Goal: Information Seeking & Learning: Check status

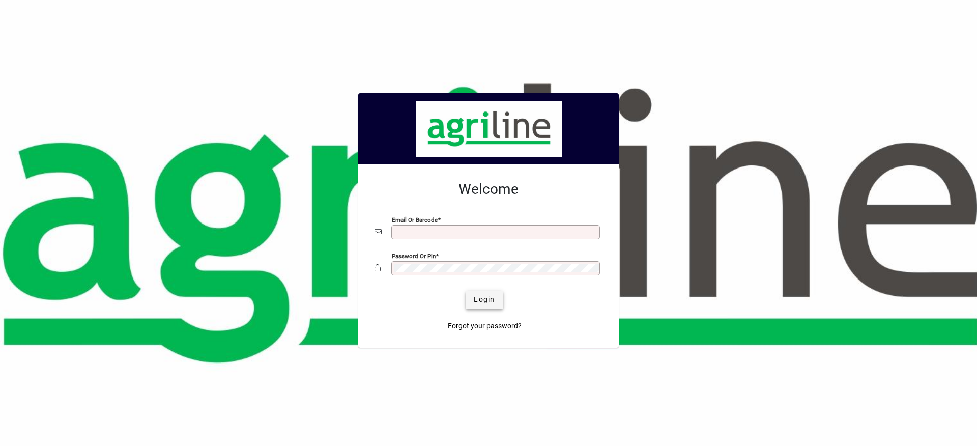
type input "**********"
click at [489, 302] on span "Login" at bounding box center [484, 299] width 21 height 11
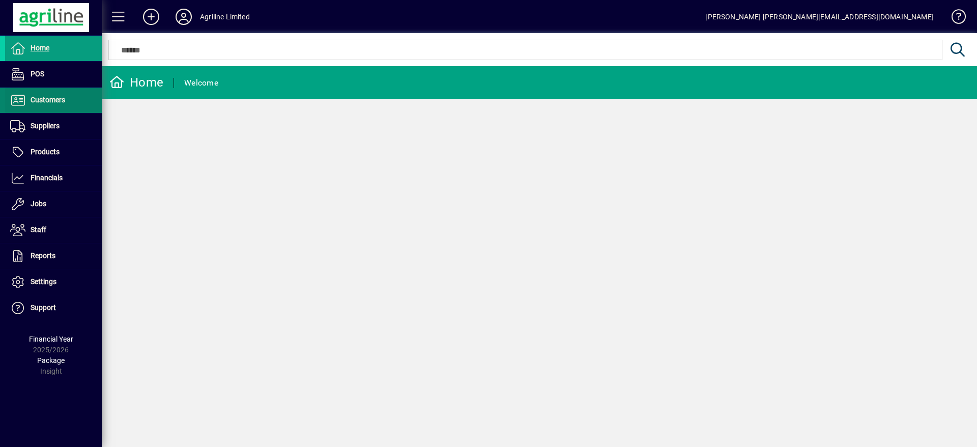
click at [49, 99] on span "Customers" at bounding box center [48, 100] width 35 height 8
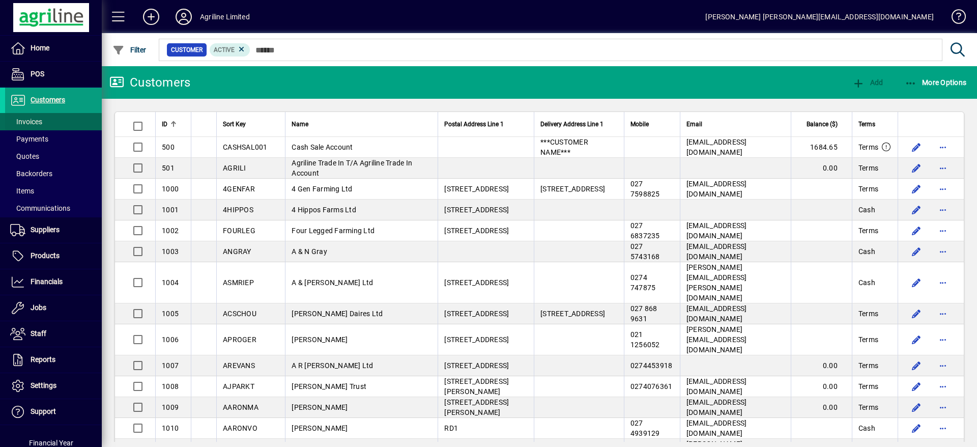
click at [44, 119] on span at bounding box center [53, 121] width 97 height 24
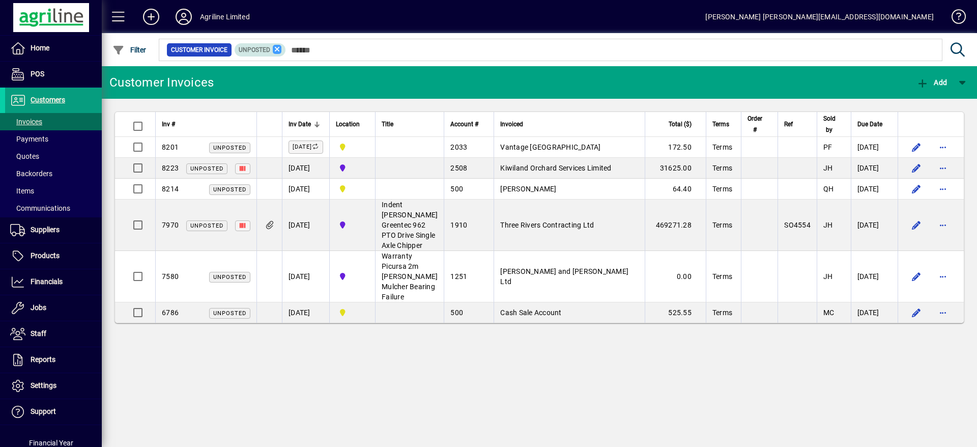
click at [279, 47] on icon at bounding box center [277, 49] width 9 height 9
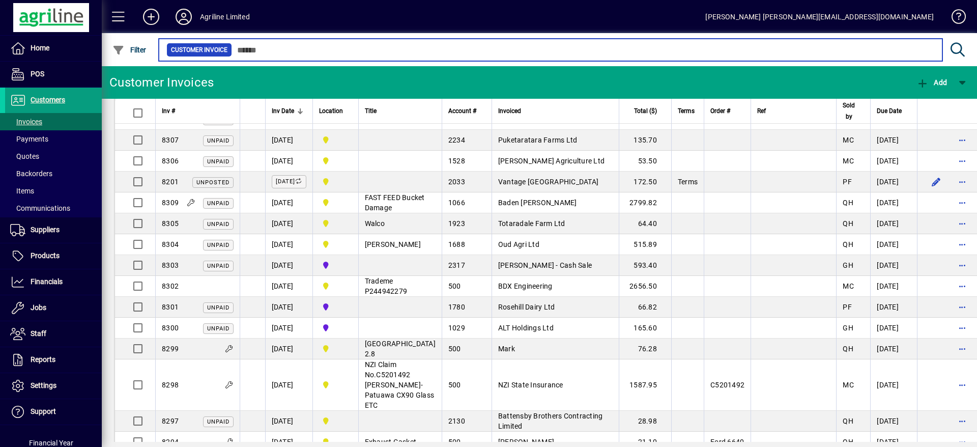
scroll to position [687, 0]
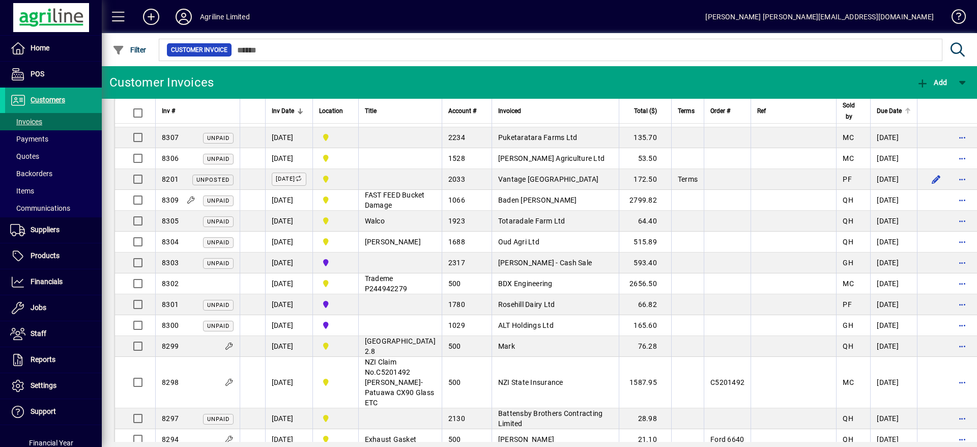
click at [877, 112] on span "Due Date" at bounding box center [889, 110] width 25 height 11
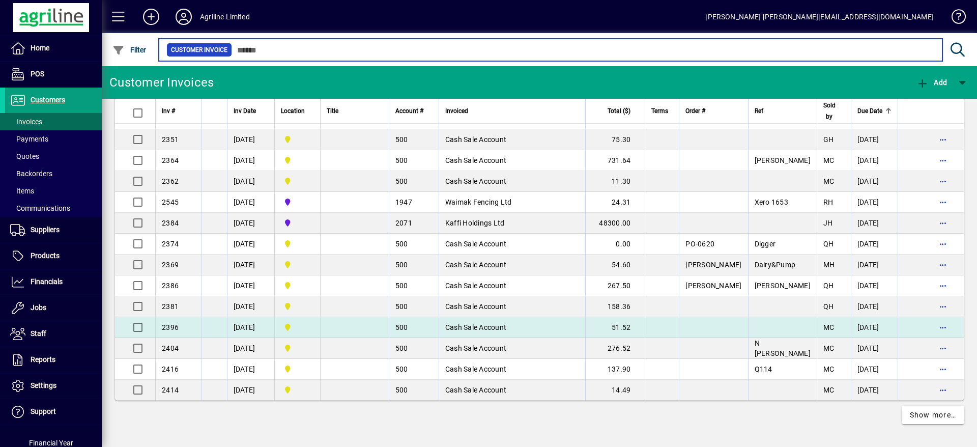
scroll to position [1885, 0]
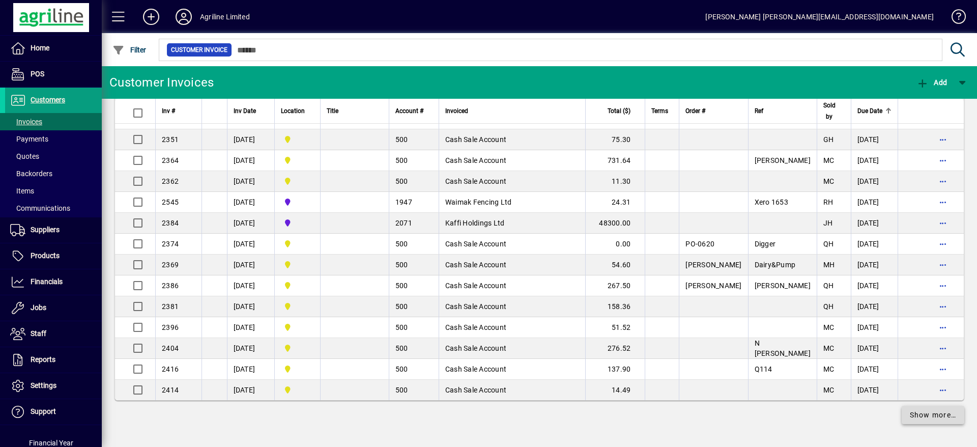
click at [910, 415] on span "Show more…" at bounding box center [933, 415] width 47 height 11
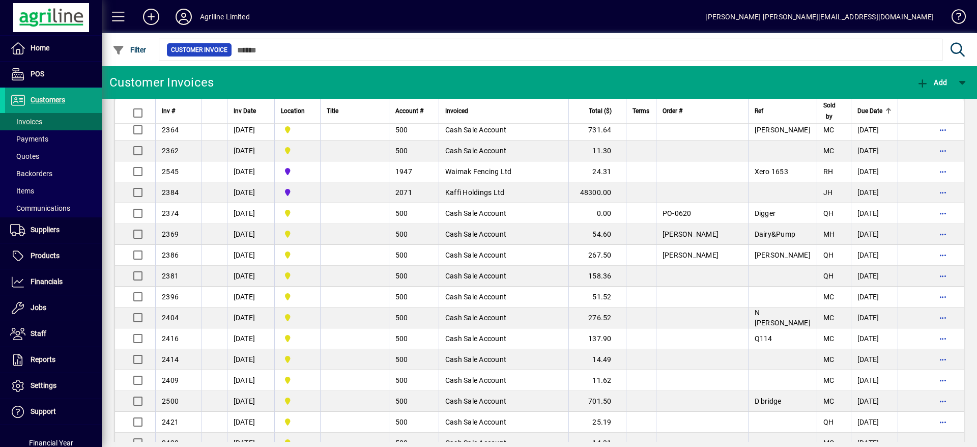
click at [858, 115] on span "Due Date" at bounding box center [870, 110] width 25 height 11
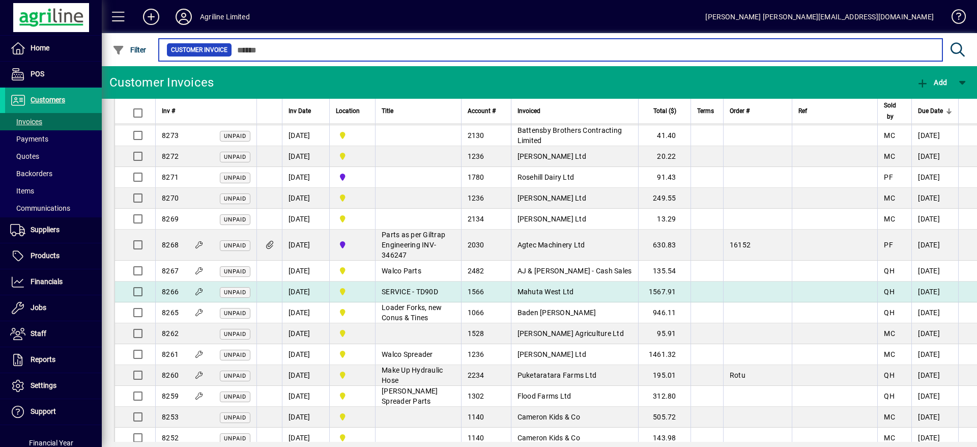
scroll to position [993, 0]
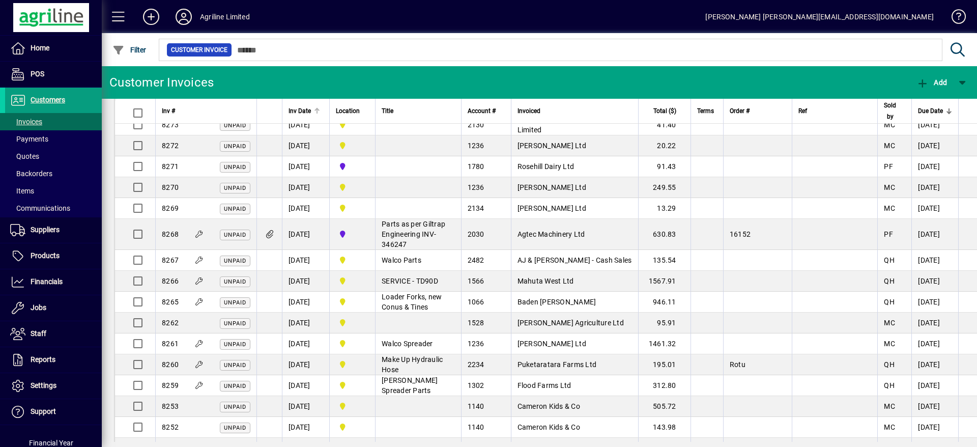
click at [317, 109] on div at bounding box center [318, 109] width 3 height 3
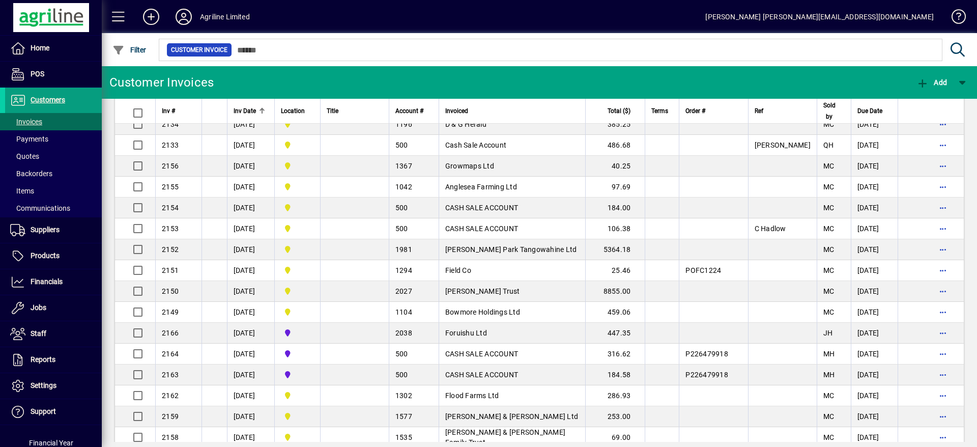
click at [263, 103] on th "Inv Date" at bounding box center [250, 111] width 47 height 25
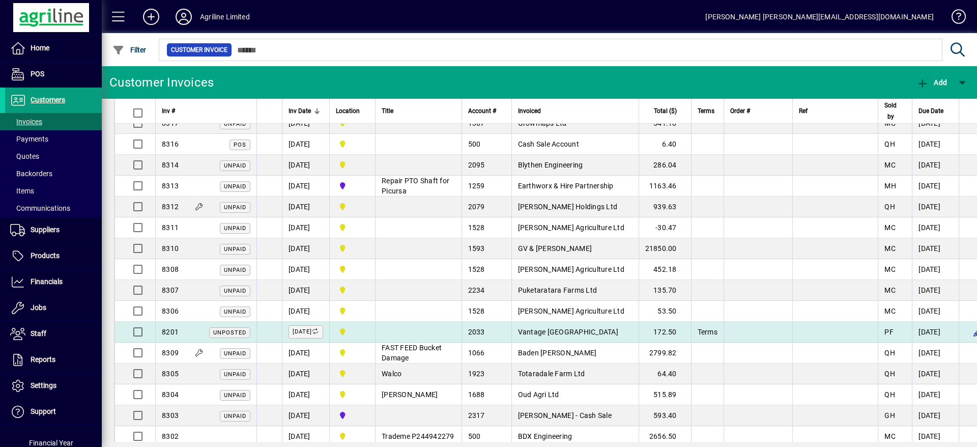
scroll to position [382, 0]
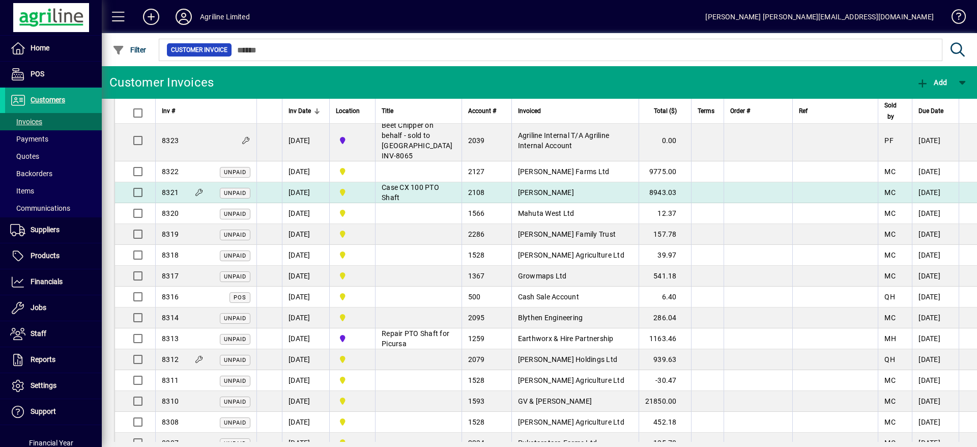
click at [542, 197] on span "[PERSON_NAME]" at bounding box center [546, 192] width 56 height 8
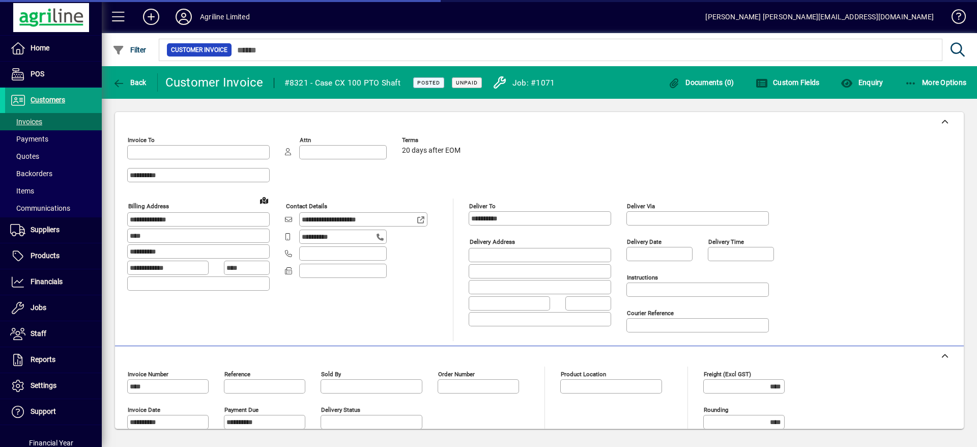
type input "**********"
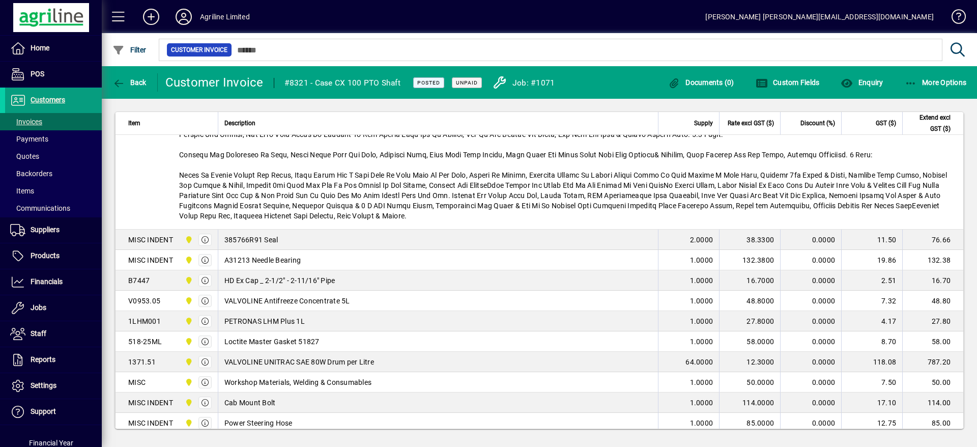
scroll to position [458, 0]
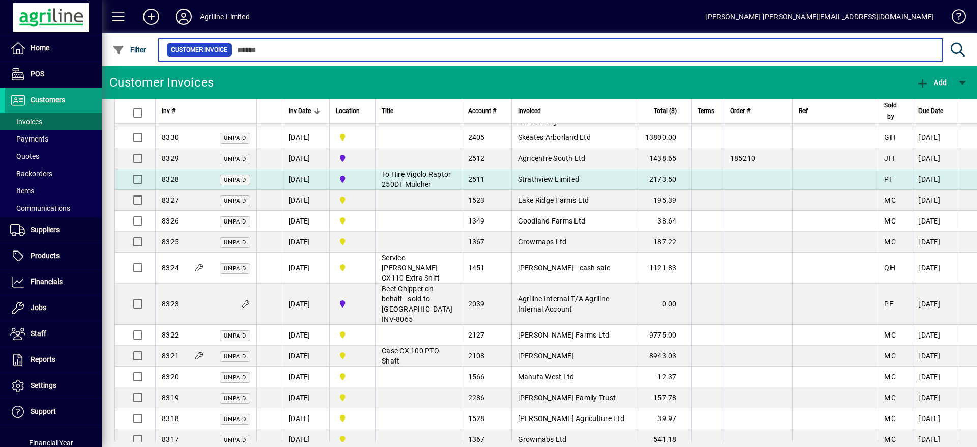
scroll to position [229, 0]
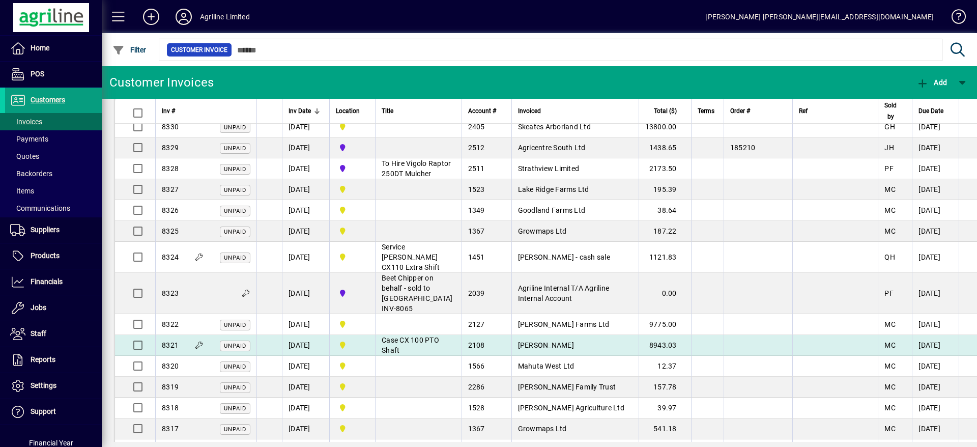
click at [409, 354] on span "Case CX 100 PTO Shaft" at bounding box center [411, 345] width 58 height 18
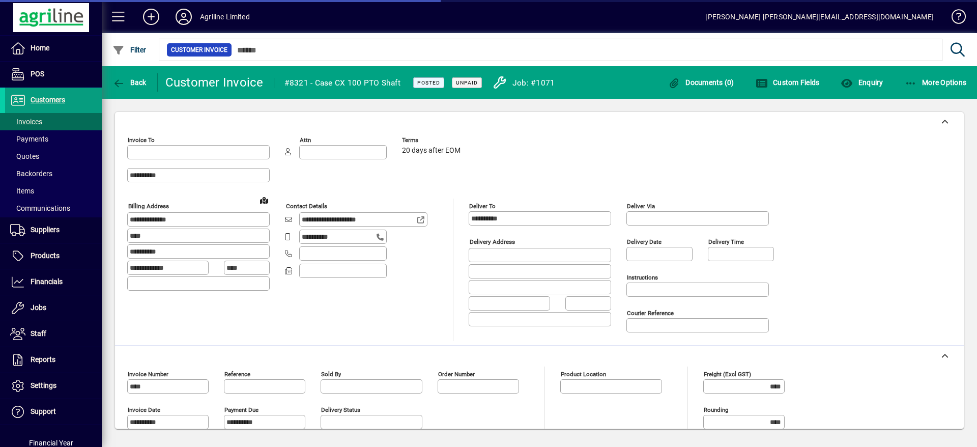
type input "**********"
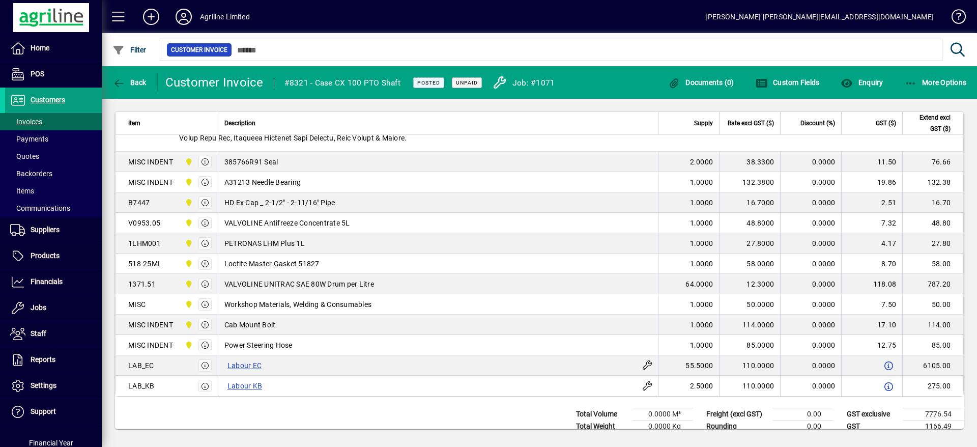
scroll to position [535, 0]
